Goal: Book appointment/travel/reservation

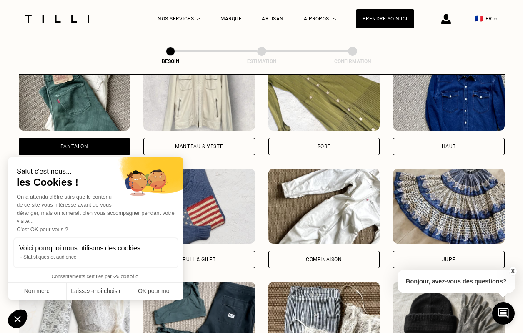
scroll to position [434, 0]
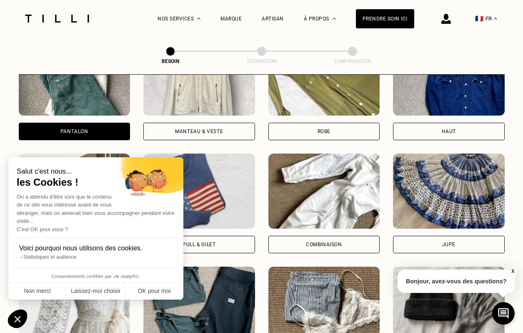
click at [53, 123] on div "Pantalon" at bounding box center [75, 132] width 112 height 18
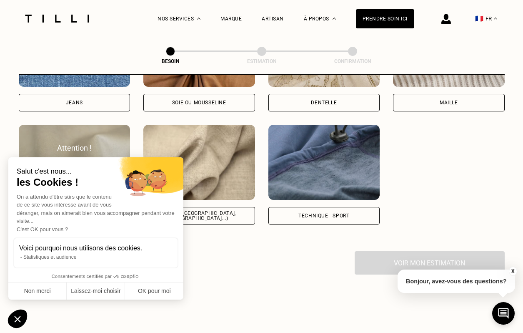
scroll to position [976, 0]
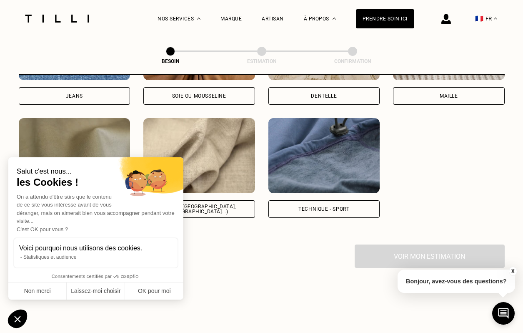
click at [90, 94] on div "Jeans" at bounding box center [75, 96] width 112 height 18
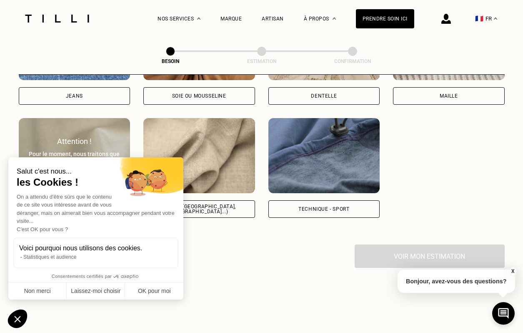
select select "FR"
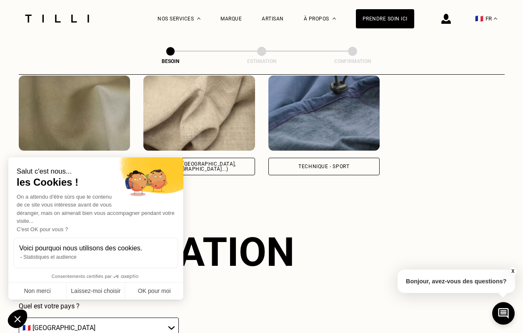
scroll to position [1121, 0]
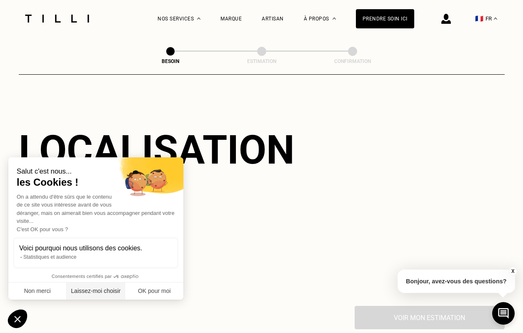
click at [92, 292] on button "Laissez-moi choisir" at bounding box center [96, 291] width 58 height 18
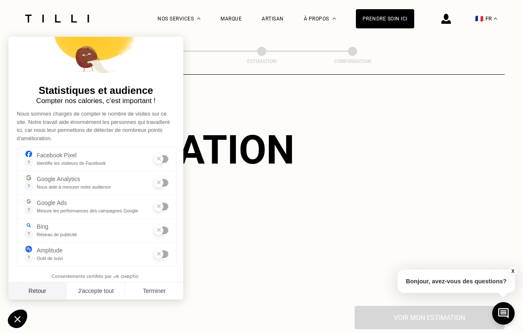
click at [49, 291] on button "Retour" at bounding box center [37, 291] width 58 height 18
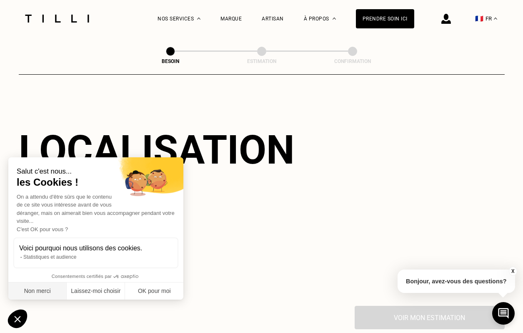
click at [49, 291] on button "Non merci" at bounding box center [37, 291] width 58 height 18
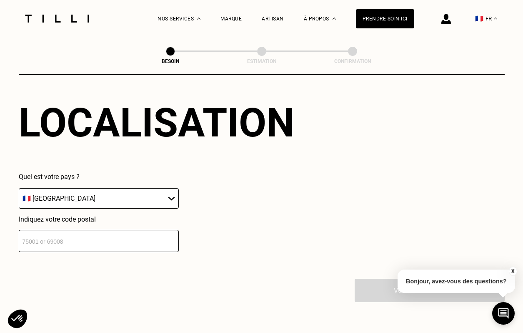
scroll to position [1163, 0]
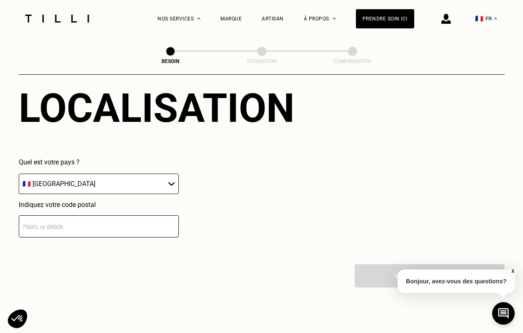
click at [76, 176] on select "🇩🇪 [GEOGRAPHIC_DATA] 🇦🇹 [GEOGRAPHIC_DATA] 🇧🇪 [GEOGRAPHIC_DATA] 🇧🇬 Bulgarie 🇨🇾 C…" at bounding box center [99, 183] width 160 height 20
click at [47, 223] on input "number" at bounding box center [99, 226] width 160 height 22
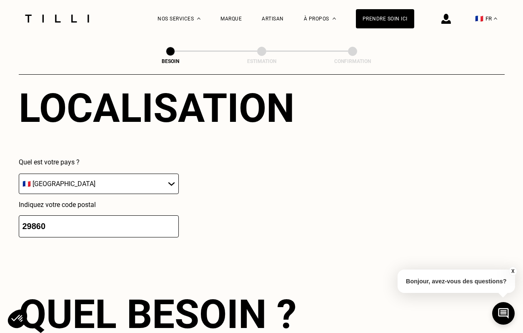
type input "29860"
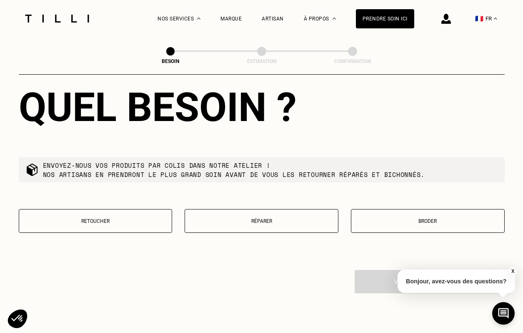
scroll to position [1370, 0]
click at [254, 211] on button "Réparer" at bounding box center [262, 220] width 154 height 24
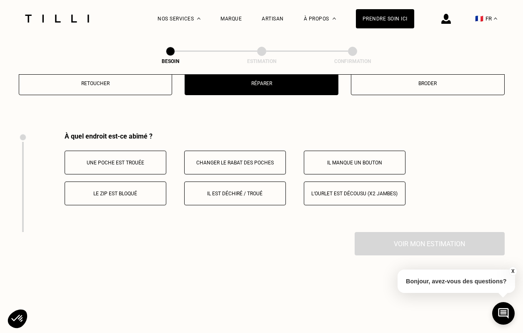
scroll to position [1542, 0]
